Goal: Information Seeking & Learning: Learn about a topic

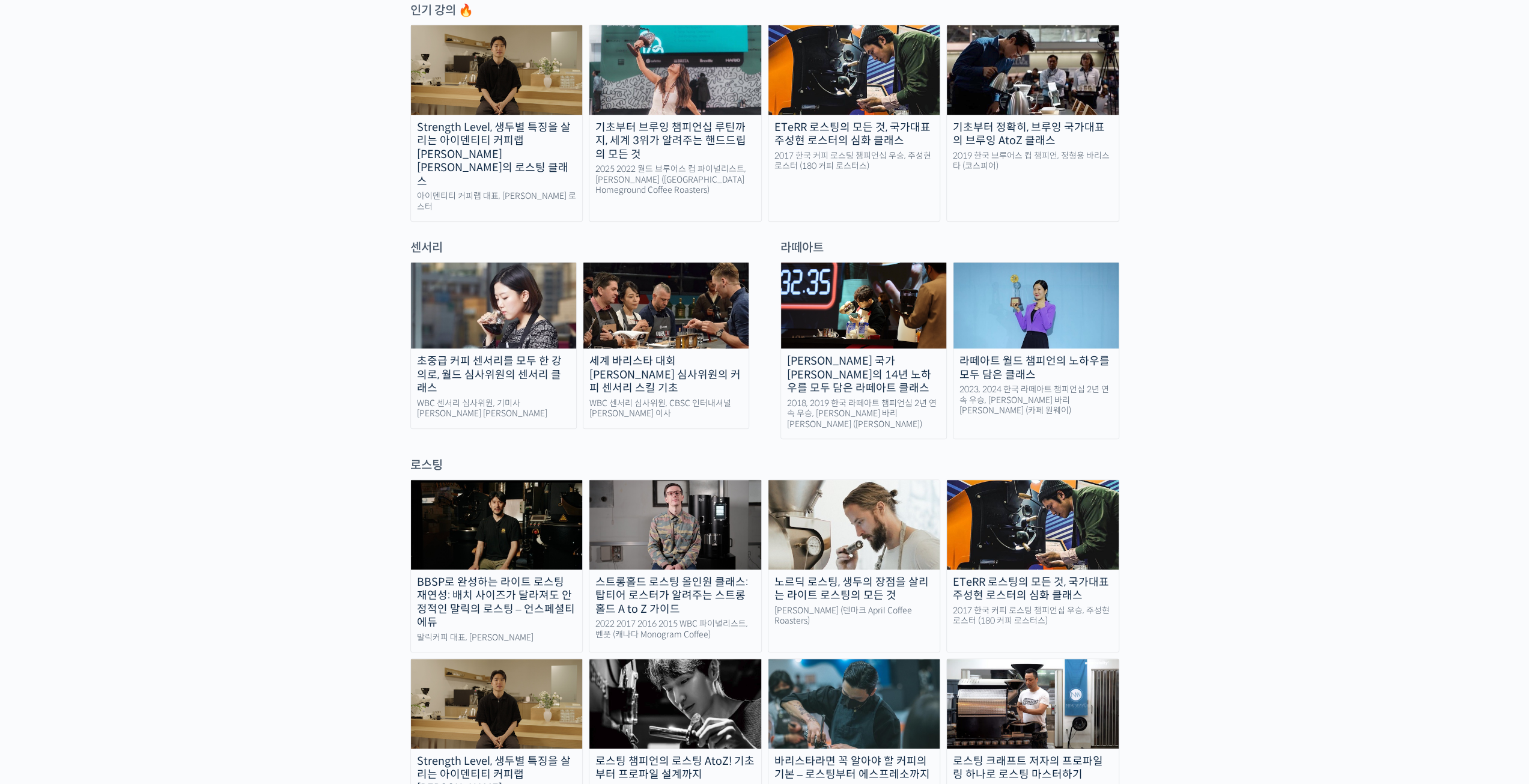
scroll to position [841, 0]
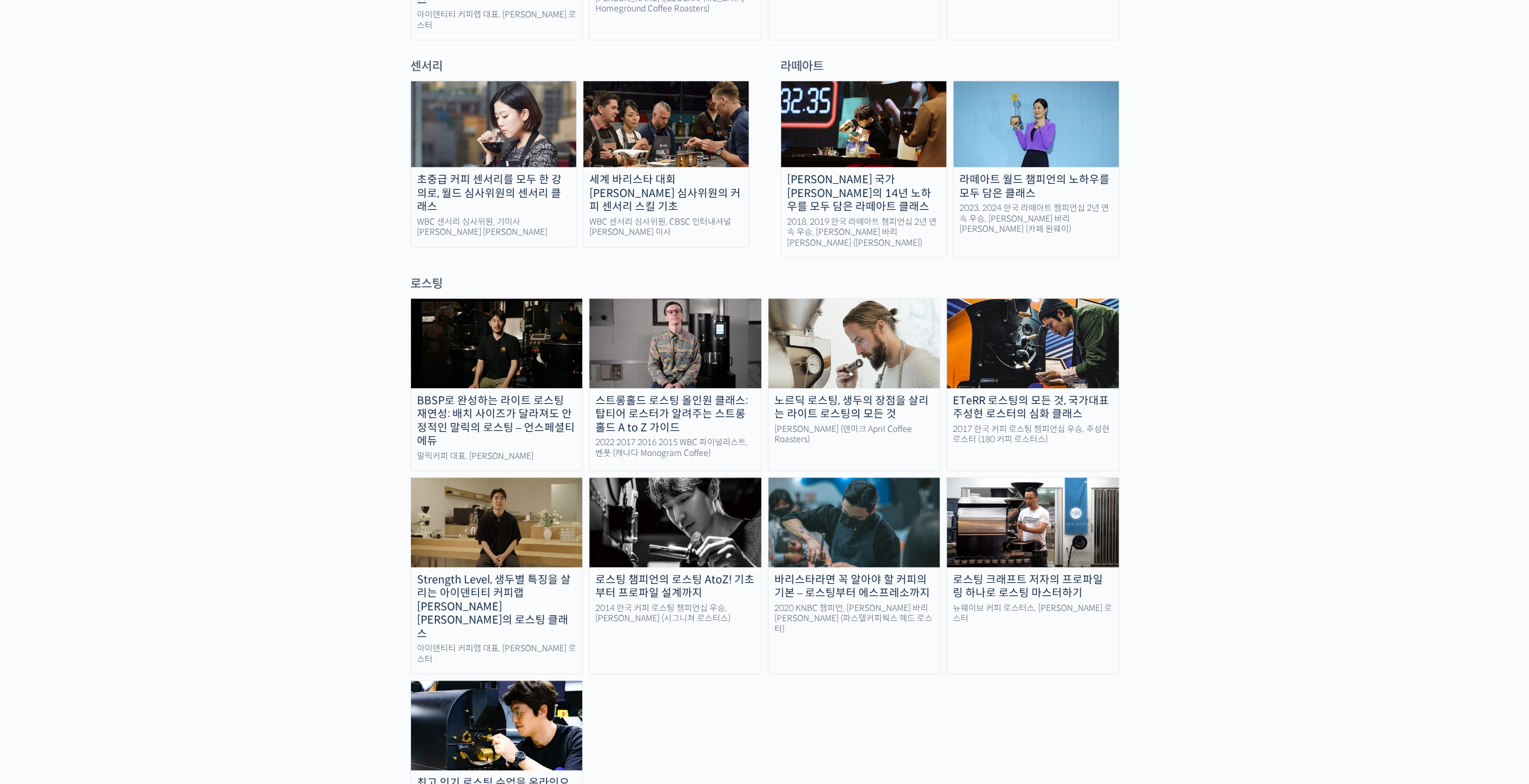
click at [526, 300] on img at bounding box center [496, 342] width 172 height 89
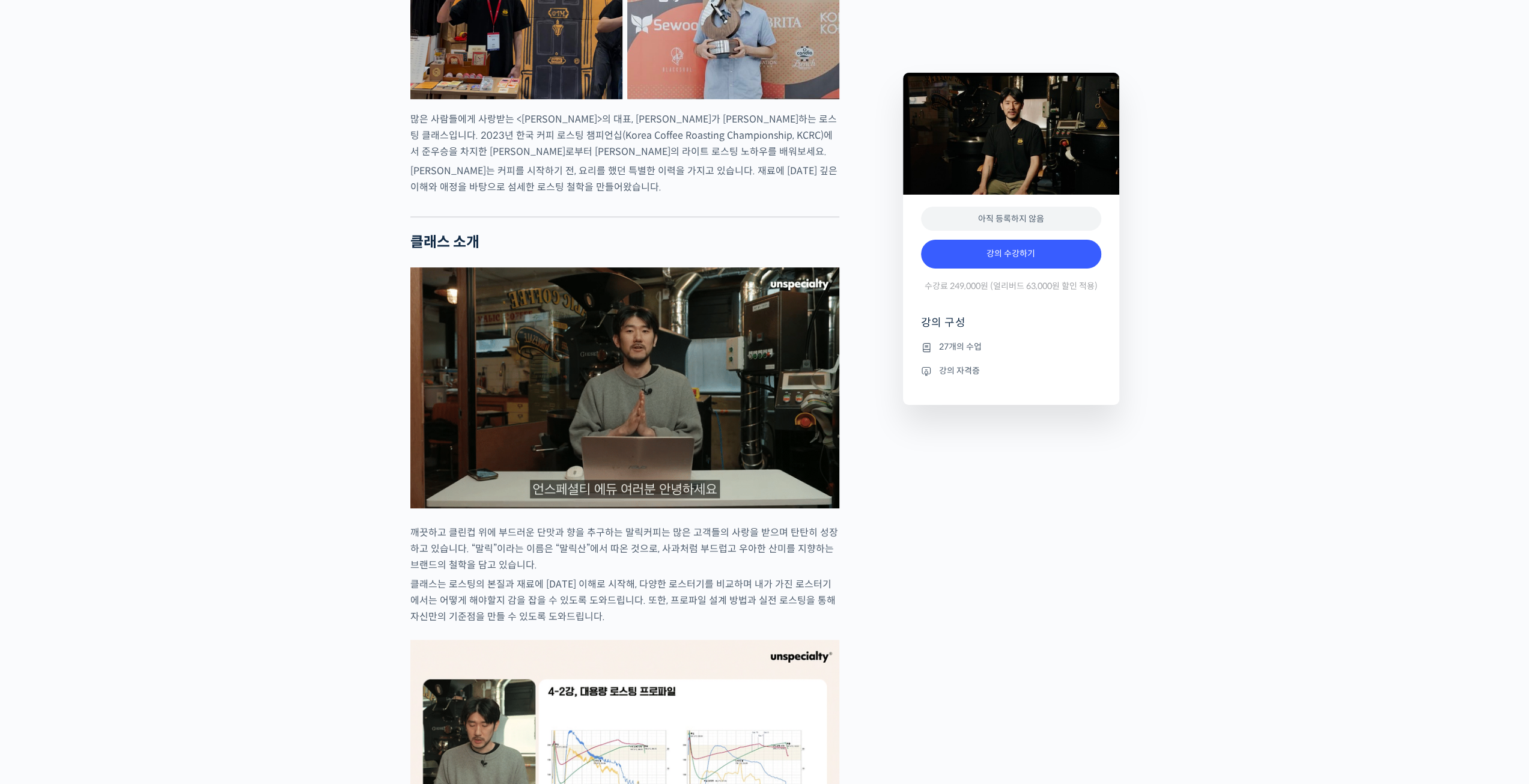
scroll to position [248, 0]
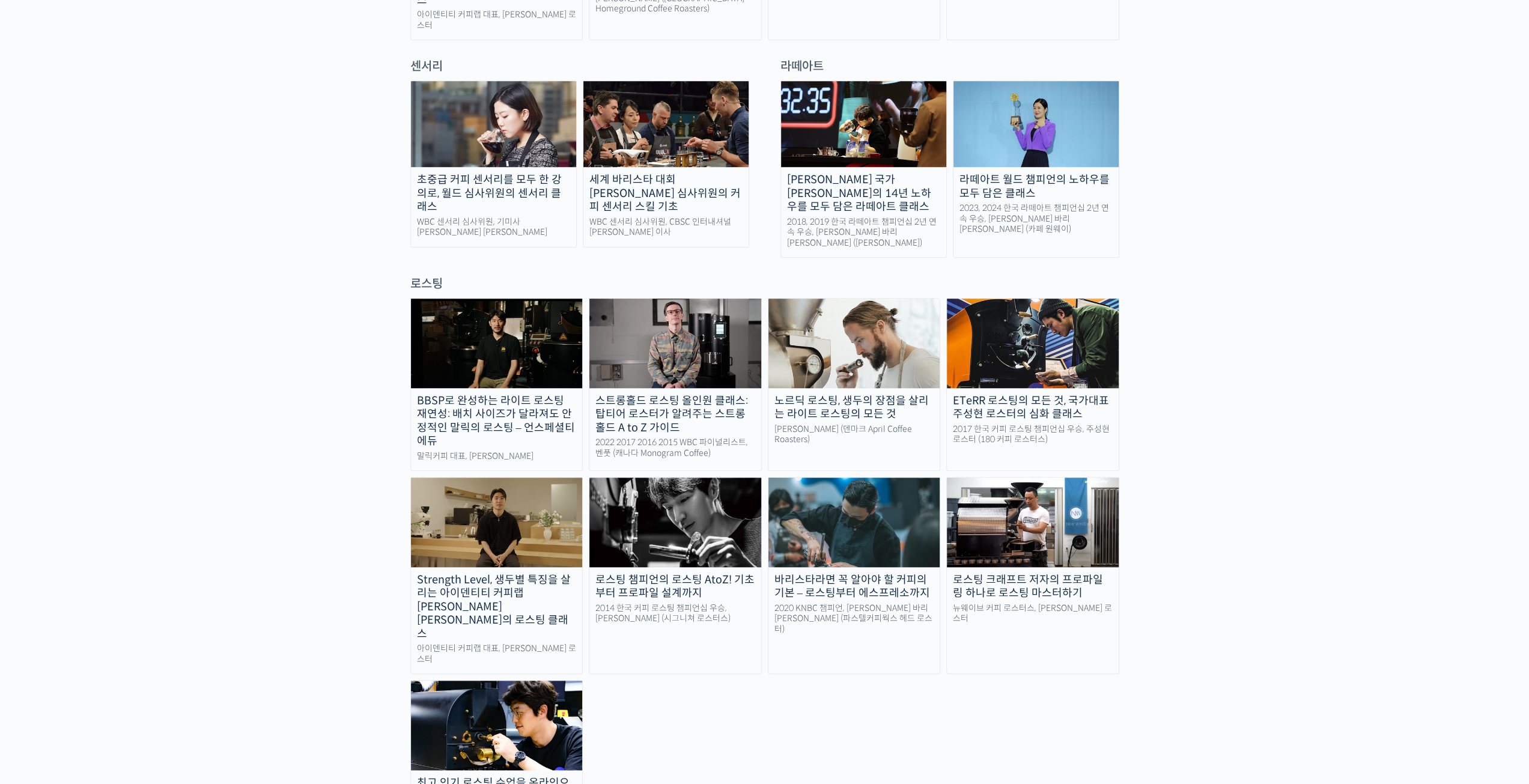
click at [851, 298] on img at bounding box center [854, 342] width 172 height 89
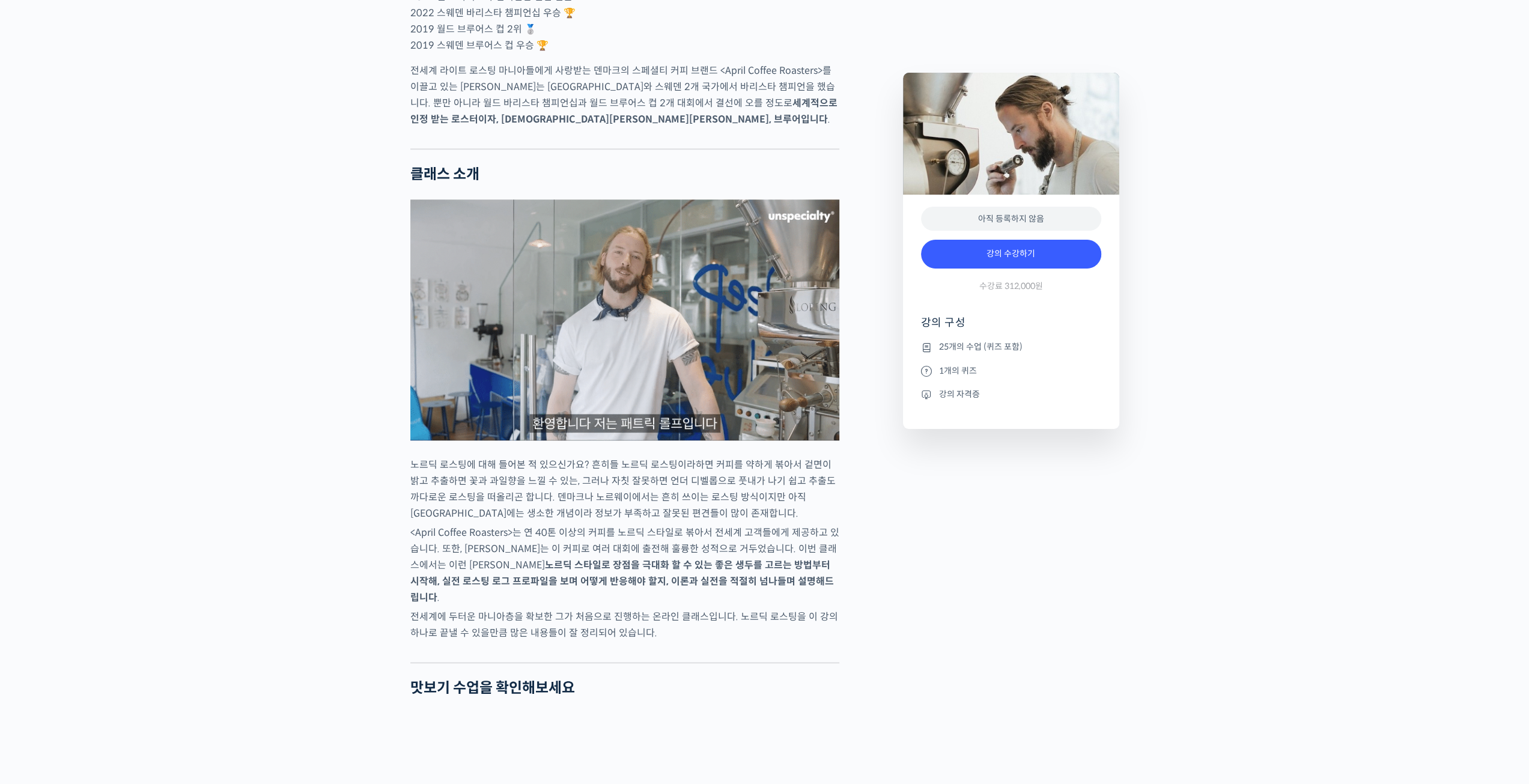
scroll to position [1201, 0]
